Goal: Information Seeking & Learning: Learn about a topic

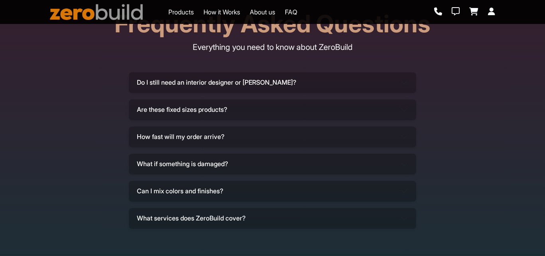
scroll to position [2389, 0]
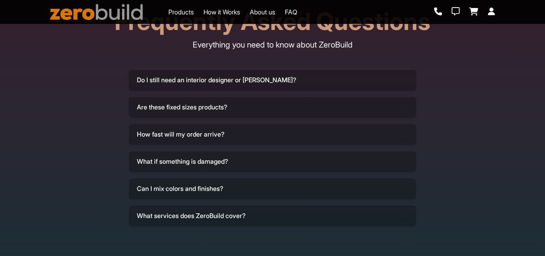
click at [243, 91] on button "Do I still need an interior designer or [PERSON_NAME]?" at bounding box center [272, 80] width 287 height 21
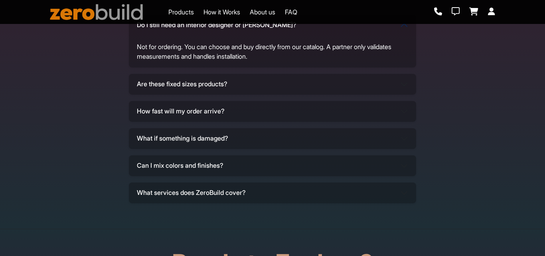
scroll to position [2445, 0]
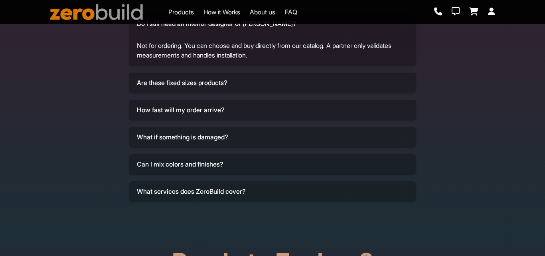
click at [214, 93] on button "Are these fixed sizes products?" at bounding box center [272, 83] width 287 height 21
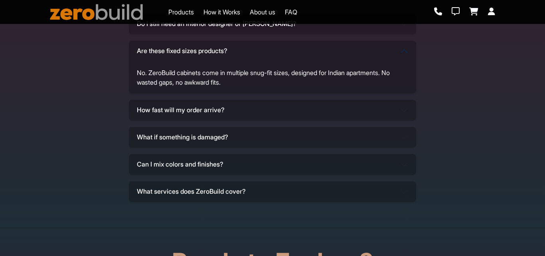
click at [212, 121] on button "How fast will my order arrive?" at bounding box center [272, 110] width 287 height 21
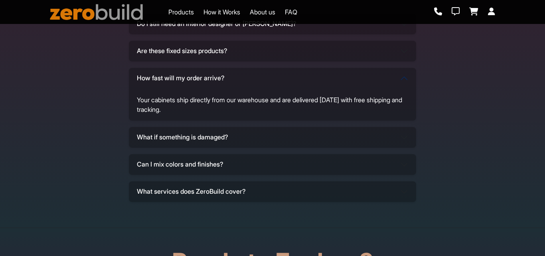
click at [211, 148] on button "What if something is damaged?" at bounding box center [272, 137] width 287 height 21
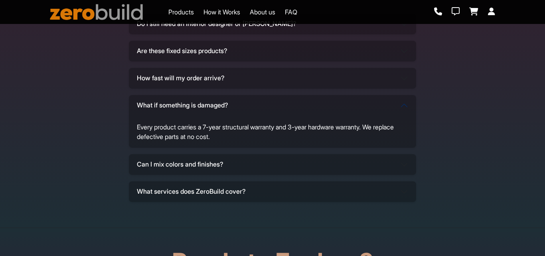
click at [213, 175] on button "Can I mix colors and finishes?" at bounding box center [272, 164] width 287 height 21
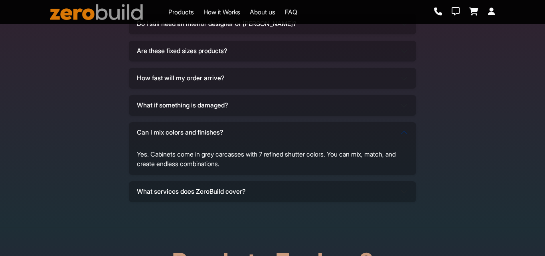
click at [216, 202] on button "What services does ZeroBuild cover?" at bounding box center [272, 191] width 287 height 21
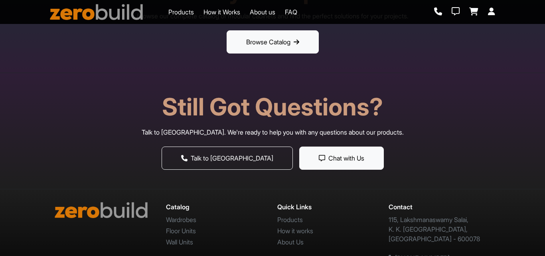
scroll to position [2760, 0]
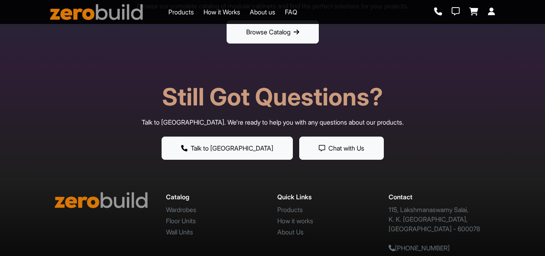
click at [227, 143] on button "Talk to [GEOGRAPHIC_DATA]" at bounding box center [227, 147] width 131 height 23
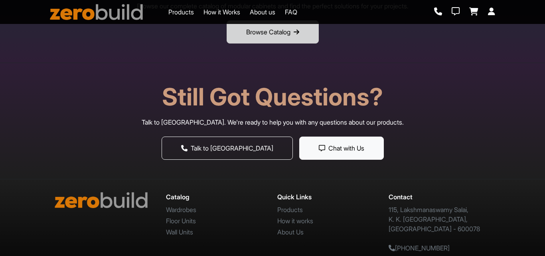
click at [285, 37] on button "Browse Catalog" at bounding box center [273, 31] width 92 height 23
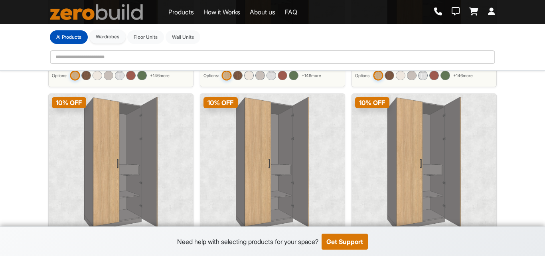
scroll to position [186, 0]
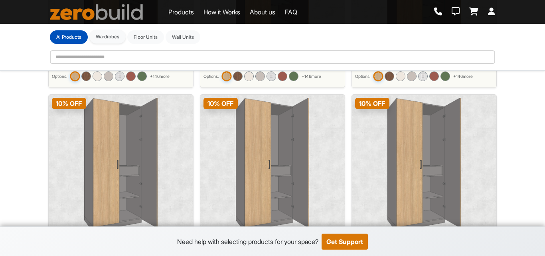
click at [112, 39] on button "Wardrobes" at bounding box center [107, 37] width 36 height 14
click at [155, 39] on button "Floor Units" at bounding box center [145, 37] width 37 height 14
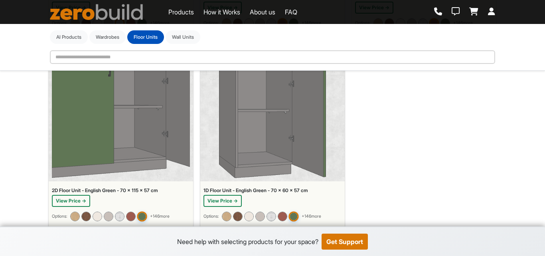
scroll to position [841, 0]
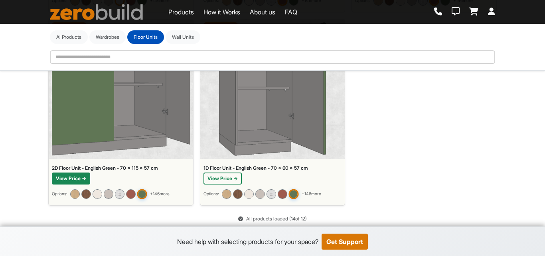
click at [79, 174] on button "View Price →" at bounding box center [71, 178] width 38 height 12
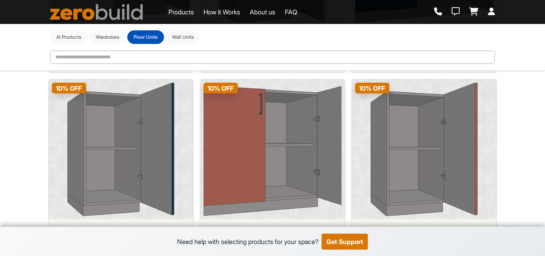
scroll to position [568, 0]
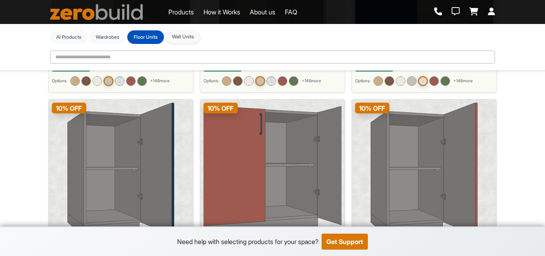
click at [188, 34] on button "Wall Units" at bounding box center [183, 37] width 35 height 14
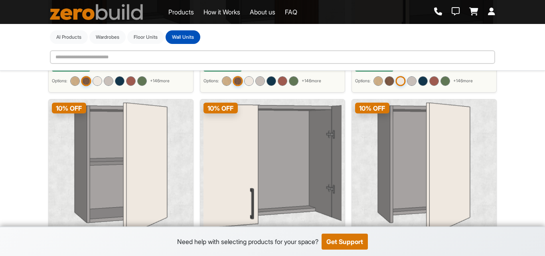
scroll to position [654, 0]
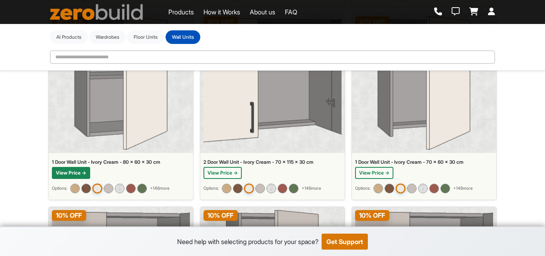
click at [81, 170] on button "View Price →" at bounding box center [71, 173] width 38 height 12
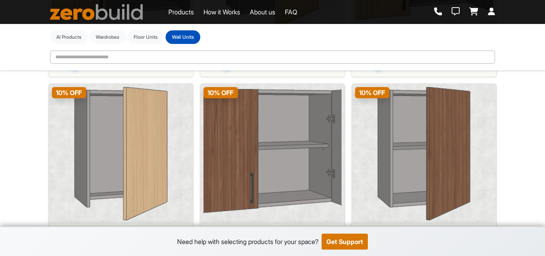
scroll to position [0, 0]
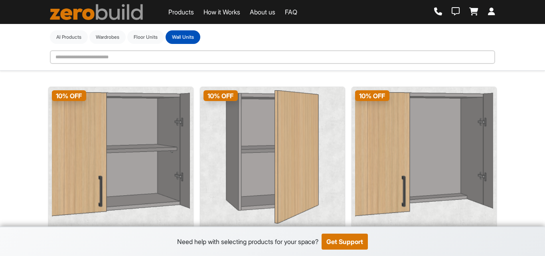
click at [204, 8] on link "How it Works" at bounding box center [222, 12] width 37 height 10
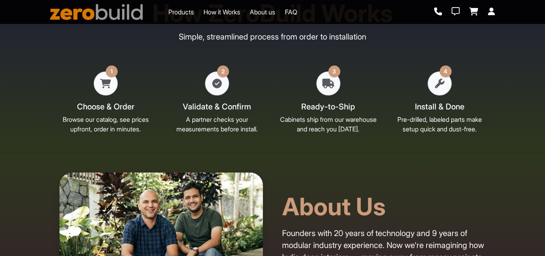
scroll to position [2047, 0]
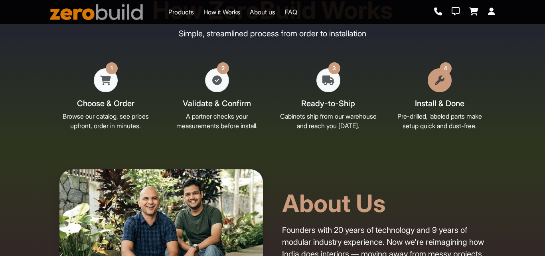
click at [430, 92] on div at bounding box center [440, 80] width 24 height 24
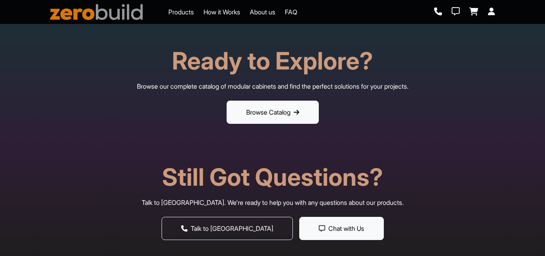
scroll to position [2728, 0]
